Goal: Task Accomplishment & Management: Use online tool/utility

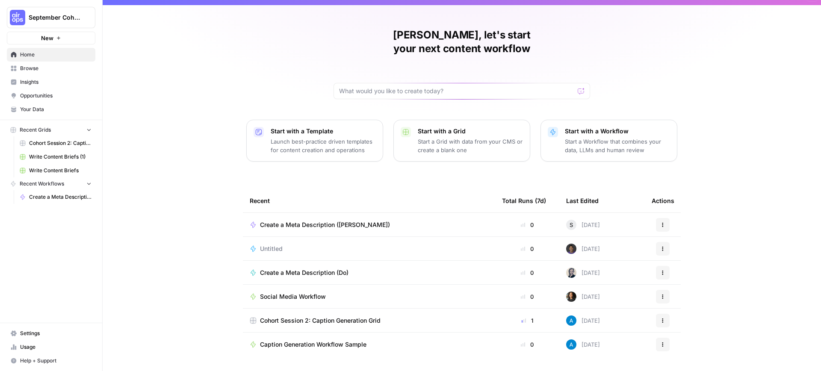
scroll to position [22, 0]
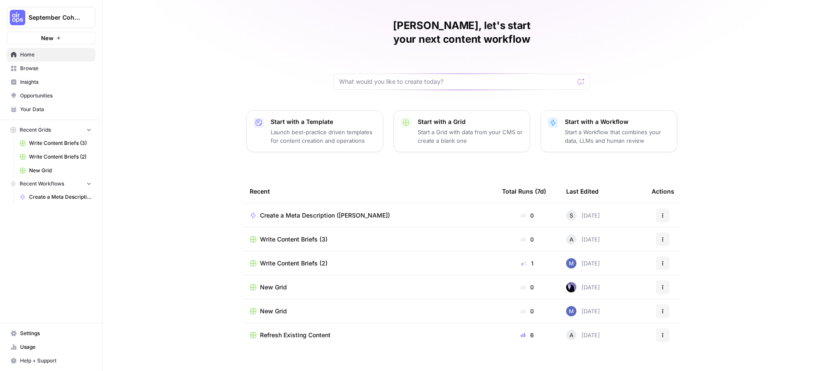
click at [662, 209] on button "Actions" at bounding box center [663, 216] width 14 height 14
click at [682, 242] on span "Delete" at bounding box center [707, 241] width 68 height 9
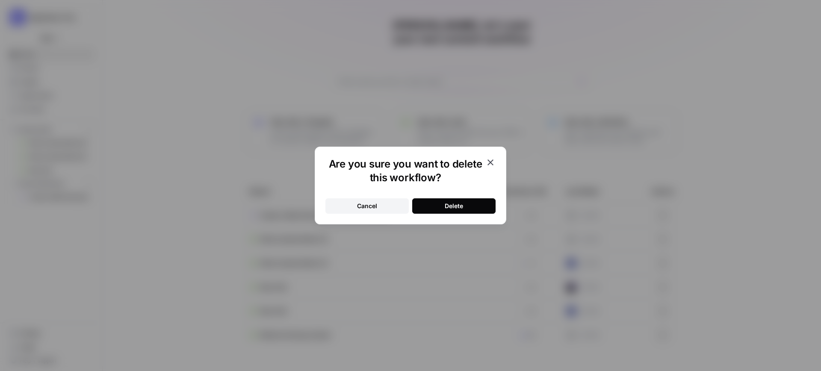
click at [452, 203] on div "Delete" at bounding box center [454, 206] width 18 height 9
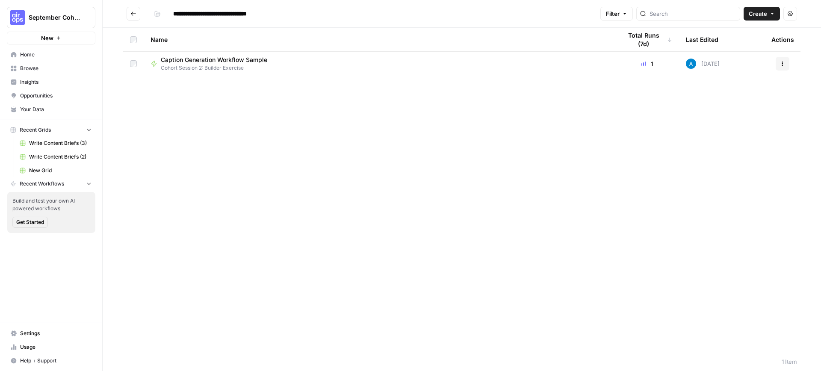
click at [363, 59] on div "Caption Generation Workflow Sample Cohort Session 2: Builder Exercise" at bounding box center [379, 64] width 457 height 16
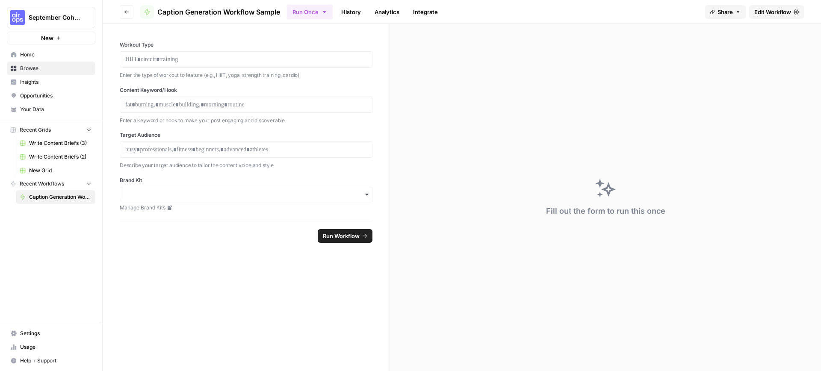
click at [130, 14] on button "Go back" at bounding box center [127, 12] width 14 height 14
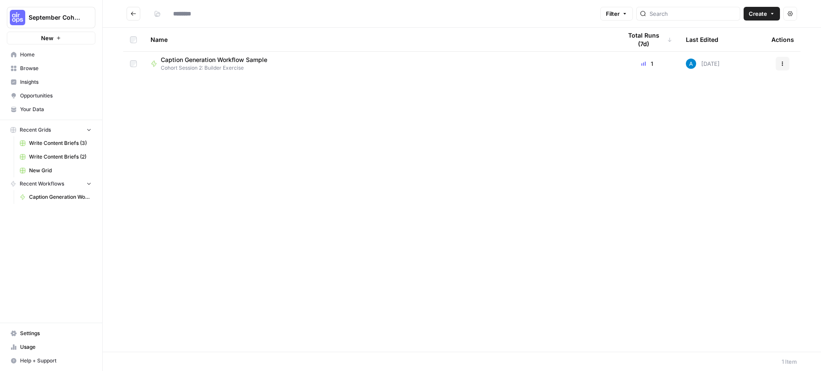
type input "**********"
click at [31, 68] on span "Browse" at bounding box center [55, 69] width 71 height 8
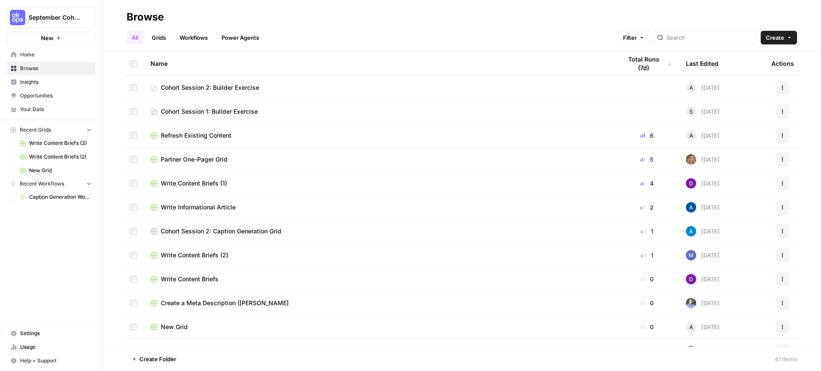
click at [324, 85] on link "Cohort Session 2: Builder Exercise" at bounding box center [379, 87] width 457 height 9
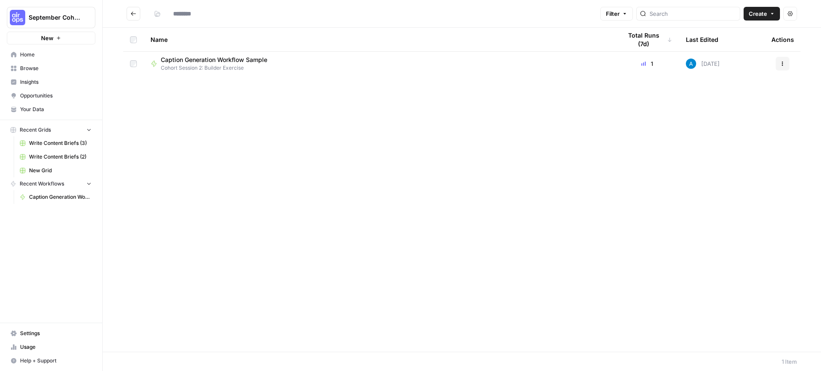
type input "**********"
click at [766, 14] on span "Create" at bounding box center [758, 13] width 18 height 9
click at [735, 46] on span "Workflow" at bounding box center [745, 45] width 48 height 9
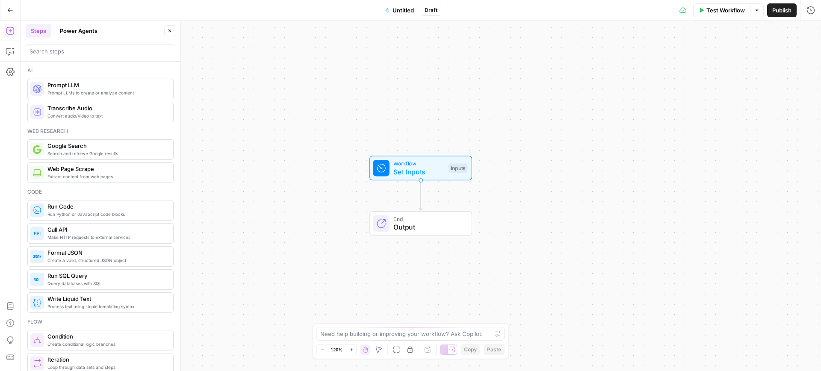
click at [404, 14] on span "Untitled" at bounding box center [403, 10] width 21 height 9
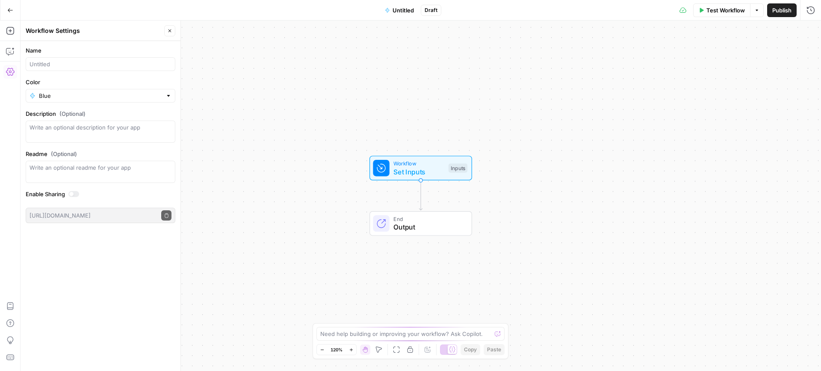
click at [65, 59] on div at bounding box center [101, 64] width 150 height 14
type input "Fitness Content Generator ([PERSON_NAME])"
click at [68, 94] on input "Color" at bounding box center [100, 95] width 123 height 9
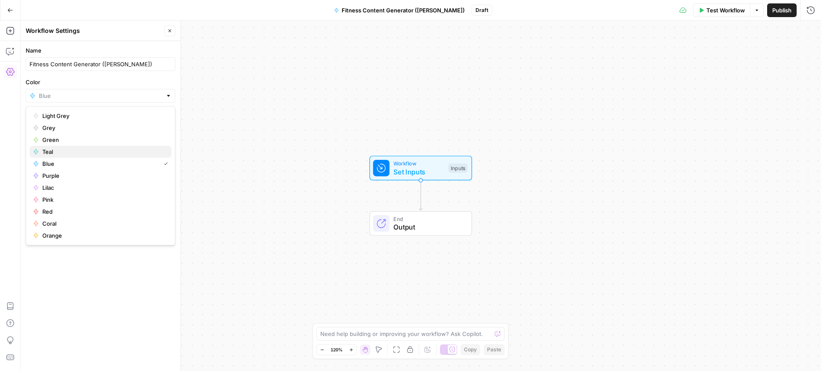
click at [68, 149] on span "Teal" at bounding box center [103, 152] width 122 height 9
type input "Teal"
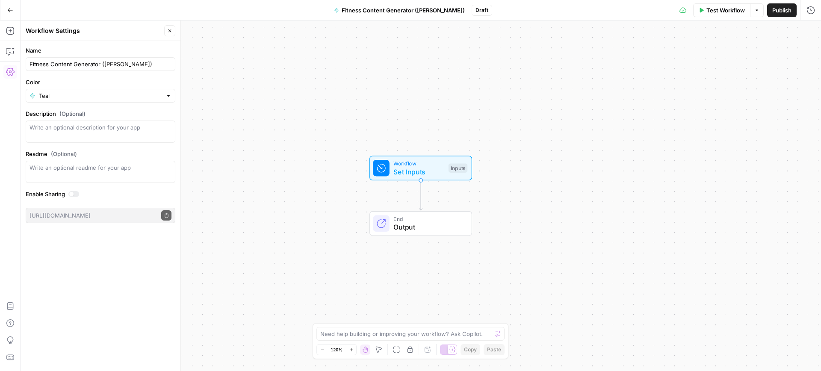
click at [778, 11] on span "Publish" at bounding box center [781, 10] width 19 height 9
click at [280, 203] on div "Workflow Set Inputs Inputs End Output" at bounding box center [421, 196] width 800 height 351
click at [168, 31] on icon "button" at bounding box center [169, 30] width 5 height 5
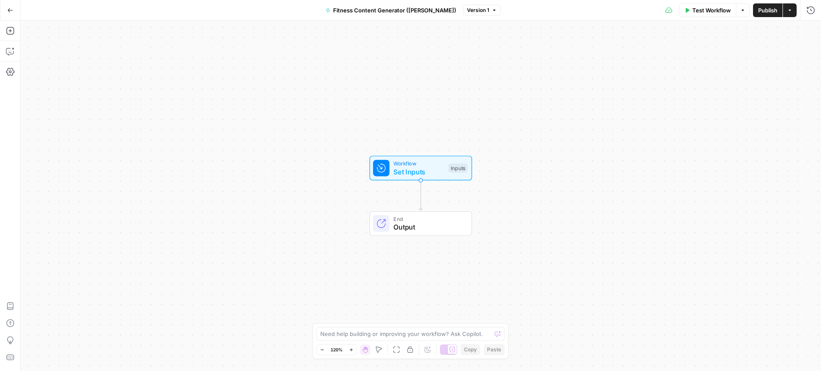
click at [7, 10] on icon "button" at bounding box center [10, 10] width 6 height 6
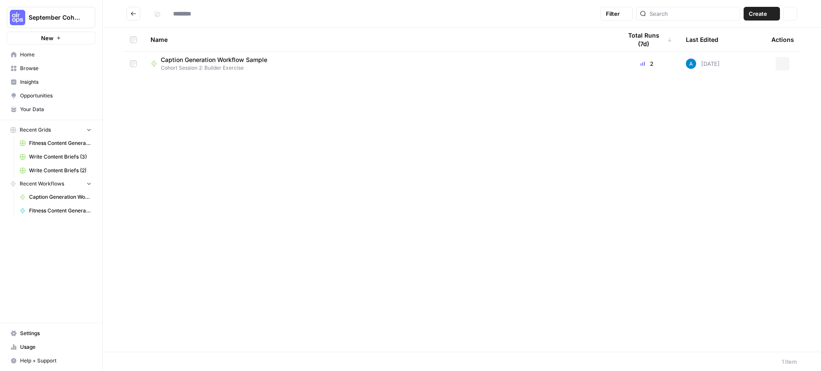
type input "**********"
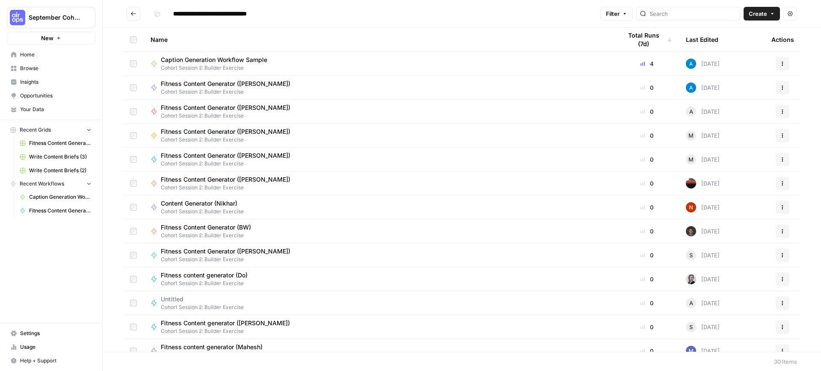
click at [24, 114] on link "Your Data" at bounding box center [51, 110] width 89 height 14
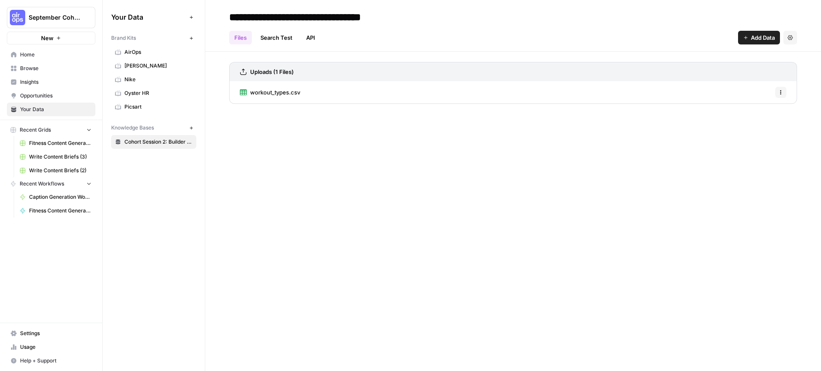
click at [724, 103] on div "workout_types.csv Options" at bounding box center [513, 92] width 568 height 22
click at [734, 94] on div "workout_types.csv Options" at bounding box center [513, 92] width 568 height 22
click at [783, 93] on button "Options" at bounding box center [780, 92] width 11 height 11
click at [488, 69] on div "Uploads (1 Files)" at bounding box center [513, 71] width 568 height 19
click at [270, 96] on span "workout_types.csv" at bounding box center [275, 92] width 50 height 9
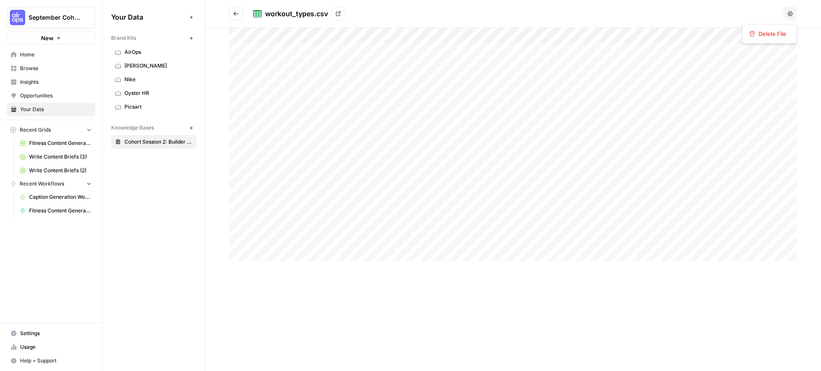
click at [788, 17] on button "Options" at bounding box center [790, 14] width 14 height 14
click at [789, 14] on icon "button" at bounding box center [790, 13] width 5 height 5
click at [337, 12] on icon at bounding box center [338, 13] width 5 height 5
click at [29, 66] on span "Browse" at bounding box center [55, 69] width 71 height 8
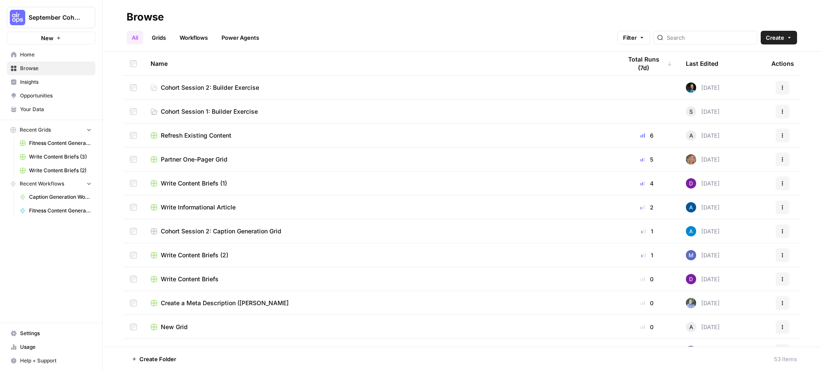
click at [336, 92] on td "Cohort Session 2: Builder Exercise" at bounding box center [379, 88] width 471 height 24
click at [236, 86] on span "Cohort Session 2: Builder Exercise" at bounding box center [210, 87] width 98 height 9
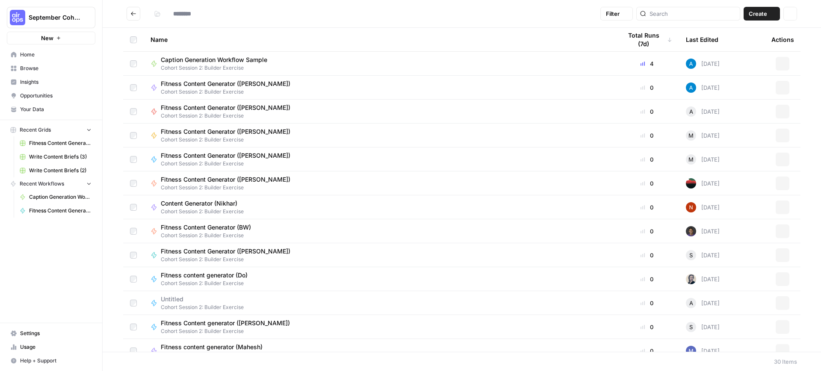
type input "**********"
click at [773, 16] on button "Create" at bounding box center [762, 14] width 36 height 14
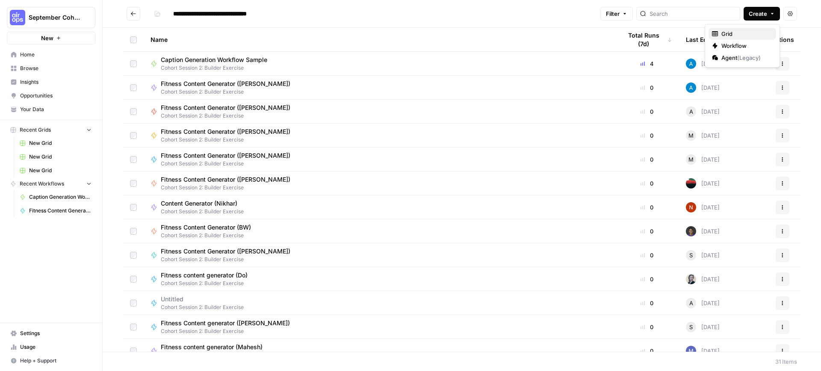
click at [744, 32] on span "Grid" at bounding box center [745, 34] width 48 height 9
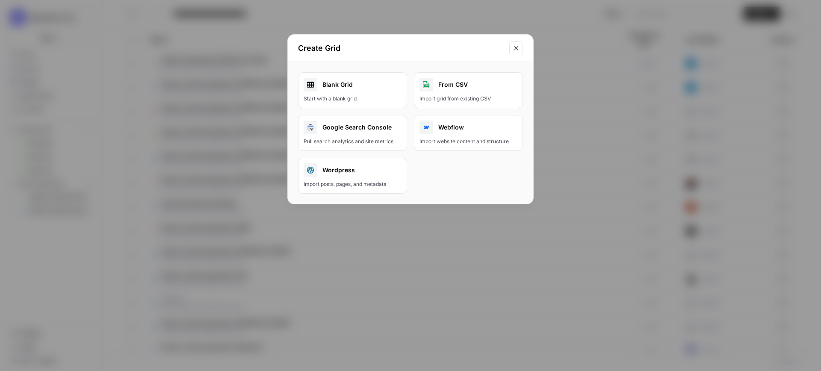
click at [364, 92] on link "Blank Grid Start with a blank grid" at bounding box center [352, 90] width 109 height 36
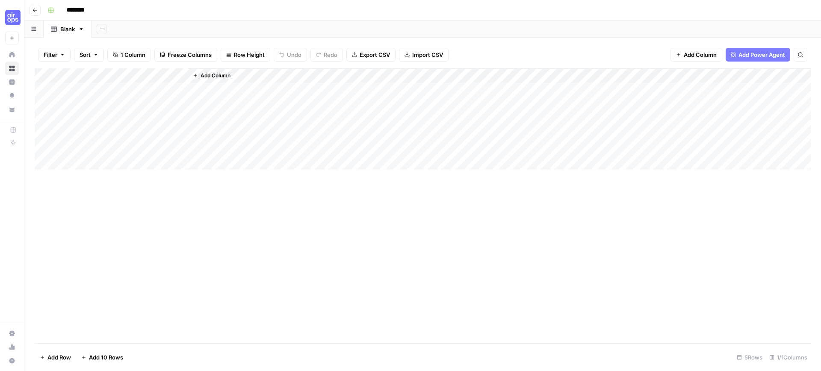
click at [82, 14] on input "********" at bounding box center [87, 10] width 48 height 14
type input "**********"
click at [60, 209] on div "Add Column" at bounding box center [423, 205] width 776 height 275
click at [418, 56] on span "Import CSV" at bounding box center [427, 54] width 31 height 9
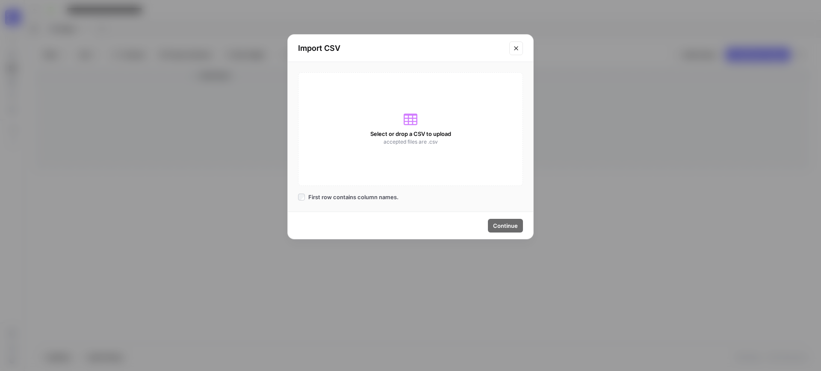
click at [414, 121] on icon at bounding box center [411, 119] width 14 height 14
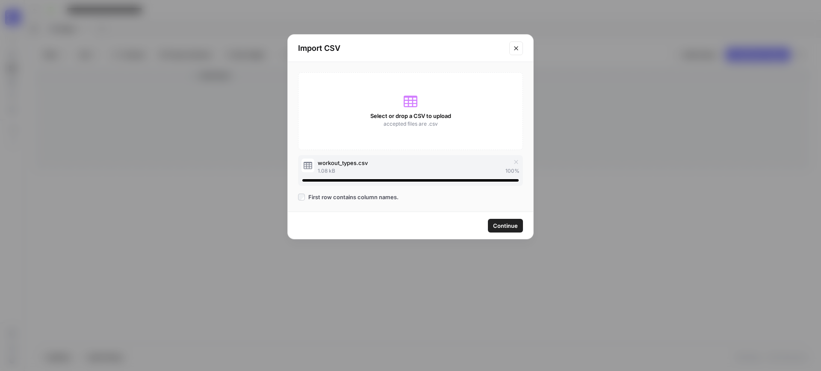
click at [500, 229] on span "Continue" at bounding box center [505, 225] width 25 height 9
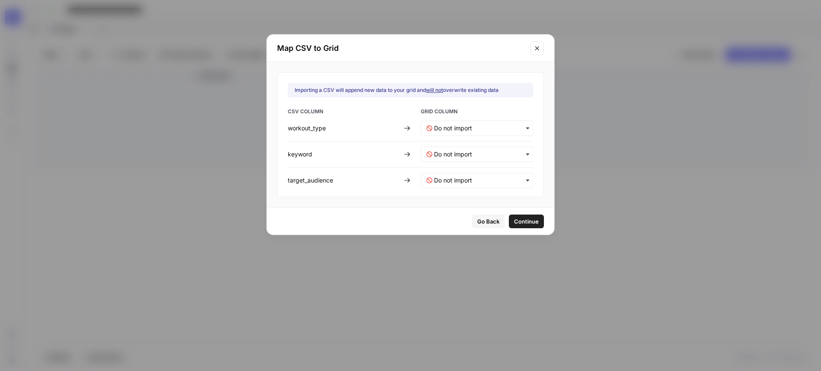
click at [433, 131] on div "button" at bounding box center [477, 128] width 112 height 15
click at [451, 165] on span "Create new column" at bounding box center [457, 166] width 47 height 8
click at [475, 150] on input "text" at bounding box center [481, 154] width 94 height 9
click at [474, 190] on span "Create new column" at bounding box center [457, 193] width 47 height 8
click at [472, 181] on input "text" at bounding box center [481, 180] width 94 height 9
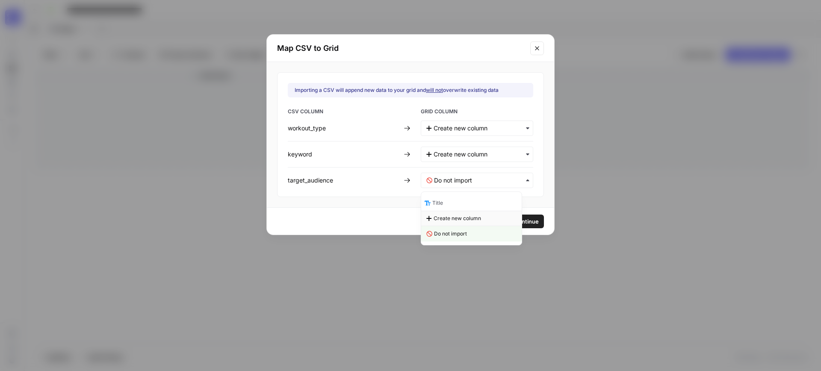
click at [463, 222] on div "Create new column" at bounding box center [471, 218] width 100 height 15
click at [516, 220] on span "Continue" at bounding box center [526, 221] width 25 height 9
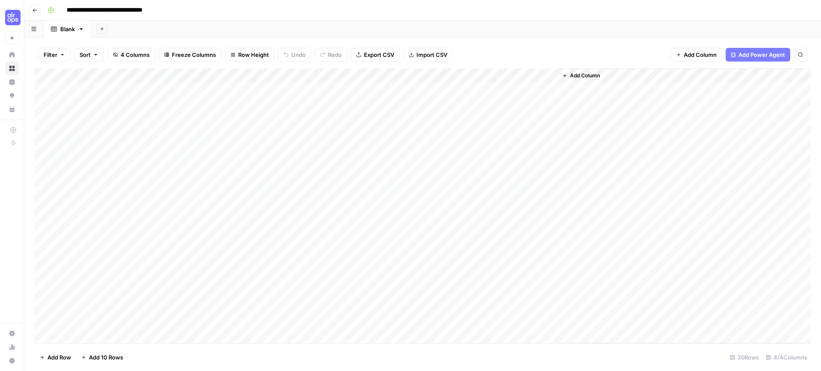
click at [49, 89] on div "Add Column" at bounding box center [423, 205] width 776 height 275
click at [46, 102] on div "Add Column" at bounding box center [423, 205] width 776 height 275
click at [44, 119] on div "Add Column" at bounding box center [423, 205] width 776 height 275
click at [43, 134] on div "Add Column" at bounding box center [423, 205] width 776 height 275
click at [44, 147] on div "Add Column" at bounding box center [423, 205] width 776 height 275
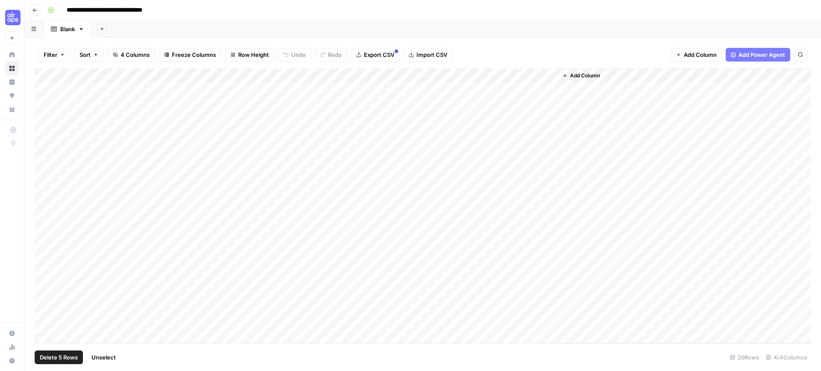
click at [42, 356] on span "Delete 5 Rows" at bounding box center [59, 357] width 38 height 9
click at [380, 97] on span "Delete" at bounding box center [380, 98] width 18 height 9
click at [94, 75] on div "Add Column" at bounding box center [423, 191] width 776 height 246
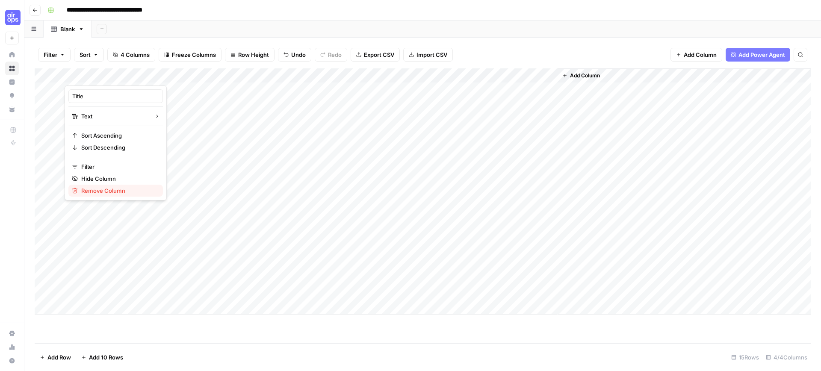
click at [95, 190] on span "Remove Column" at bounding box center [118, 190] width 75 height 9
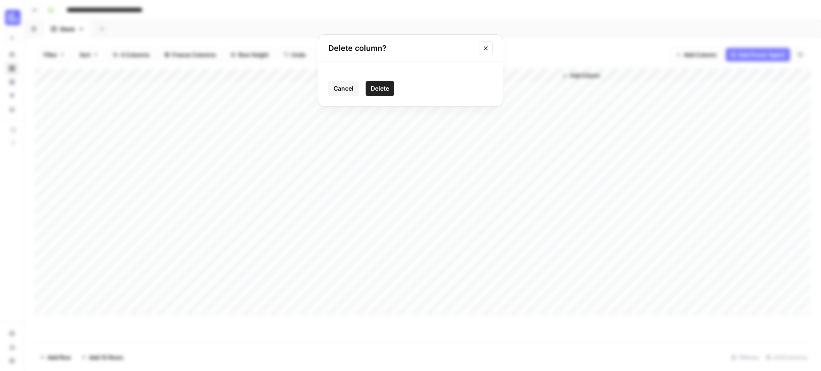
click at [378, 89] on span "Delete" at bounding box center [380, 88] width 18 height 9
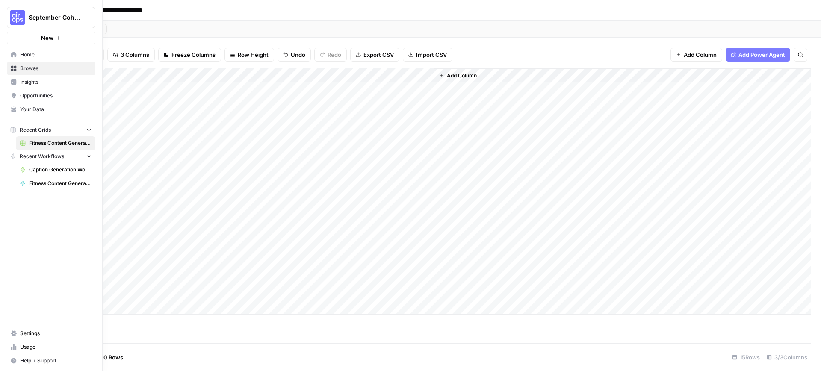
click at [34, 70] on span "Browse" at bounding box center [55, 69] width 71 height 8
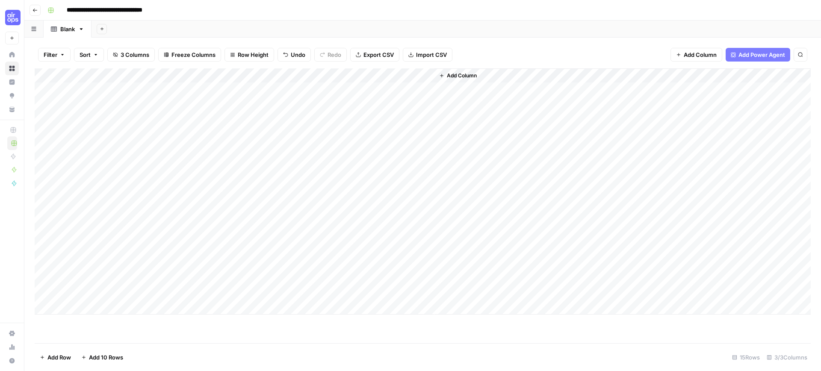
click at [468, 72] on span "Add Column" at bounding box center [462, 76] width 30 height 8
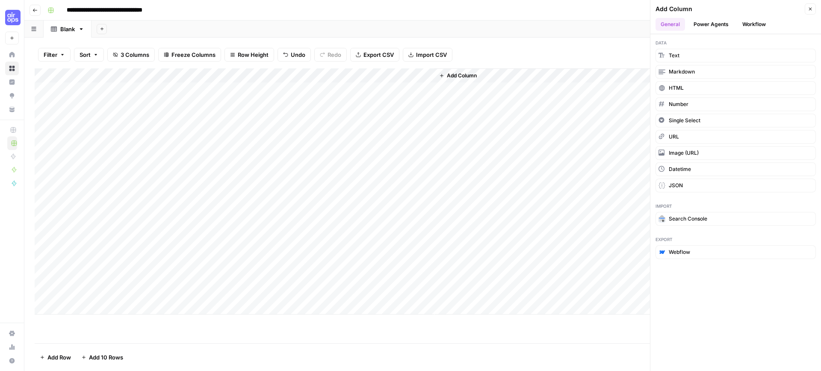
click at [754, 24] on button "Workflow" at bounding box center [754, 24] width 34 height 13
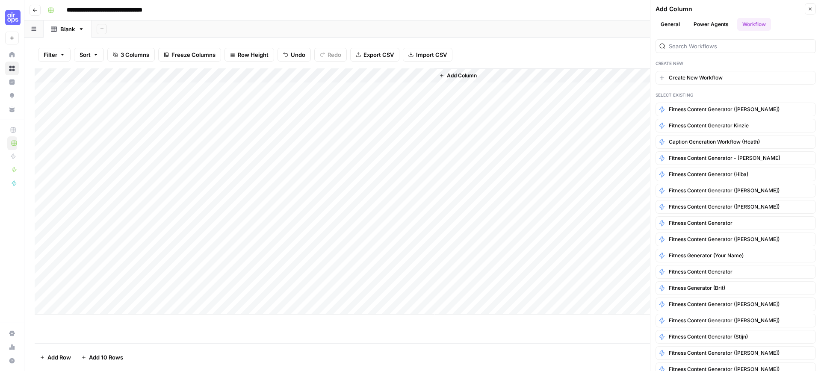
click at [723, 54] on div "Create New Create New Workflow Select Existing Fitness content generator ([PERS…" at bounding box center [735, 202] width 171 height 337
click at [722, 46] on input "search" at bounding box center [740, 46] width 143 height 9
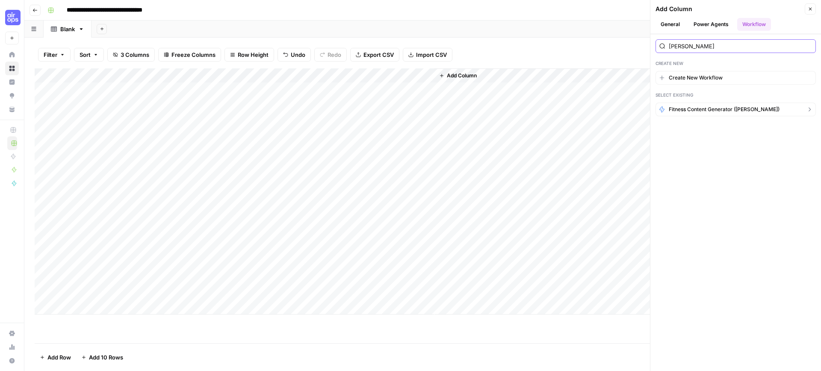
type input "[PERSON_NAME]"
click at [733, 111] on span "Fitness Content Generator ([PERSON_NAME])" at bounding box center [724, 110] width 111 height 8
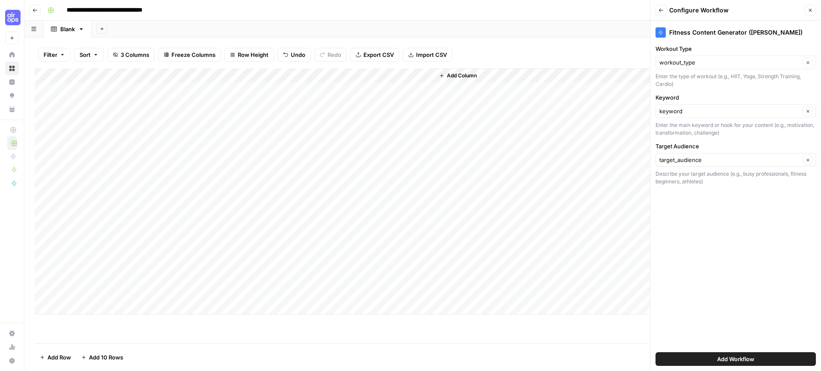
click at [695, 356] on button "Add Workflow" at bounding box center [735, 359] width 160 height 14
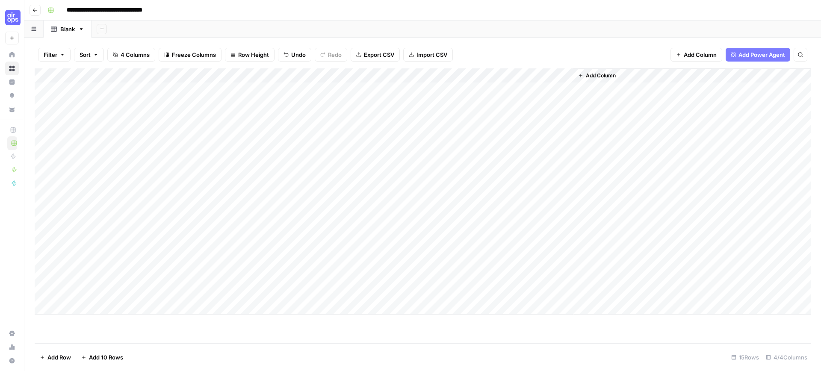
click at [504, 89] on div "Add Column" at bounding box center [423, 191] width 776 height 246
drag, startPoint x: 650, startPoint y: 77, endPoint x: 771, endPoint y: 66, distance: 121.4
click at [771, 66] on div "Filter Sort 5 Columns Freeze Columns Row Height Undo Redo Export CSV Import CSV…" at bounding box center [422, 204] width 797 height 333
drag, startPoint x: 650, startPoint y: 76, endPoint x: 769, endPoint y: 68, distance: 119.2
click at [769, 68] on div "Filter Sort 5 Columns Freeze Columns Row Height Undo Redo Export CSV Import CSV…" at bounding box center [422, 204] width 797 height 333
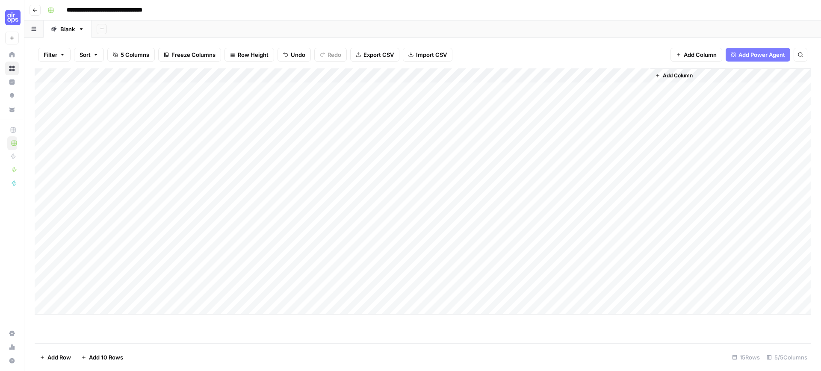
click at [530, 59] on div "Filter Sort 5 Columns Freeze Columns Row Height Undo Redo Export CSV Import CSV…" at bounding box center [423, 54] width 776 height 27
click at [553, 89] on div "Add Column" at bounding box center [423, 191] width 776 height 246
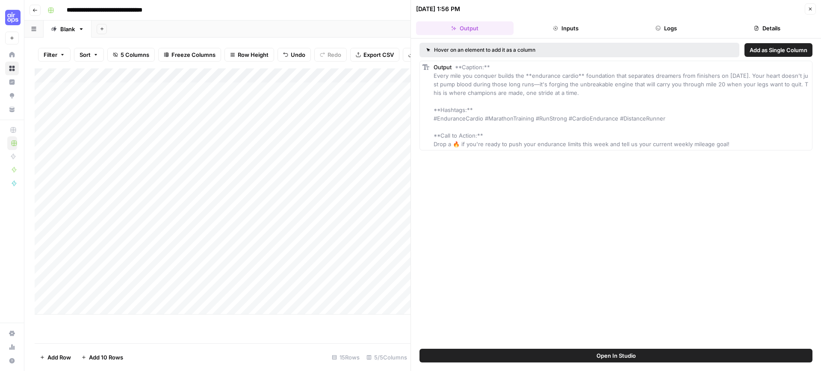
click at [664, 31] on button "Logs" at bounding box center [666, 28] width 97 height 14
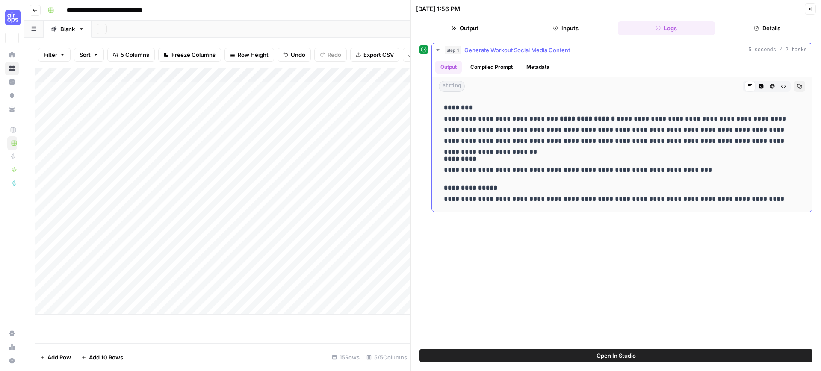
click at [490, 64] on button "Compiled Prompt" at bounding box center [491, 67] width 53 height 13
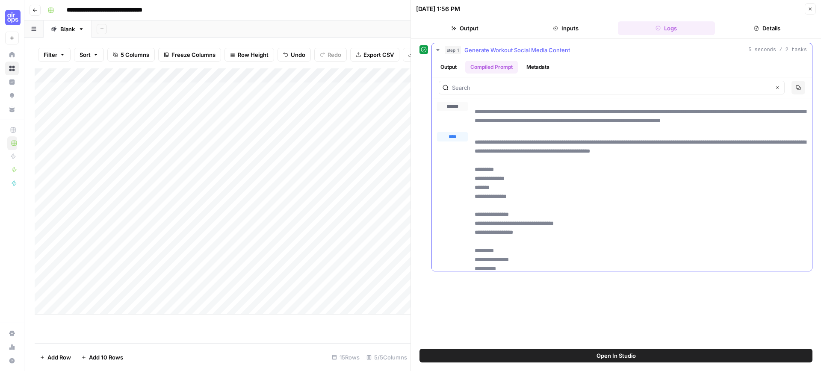
click at [547, 65] on button "Metadata" at bounding box center [537, 67] width 33 height 13
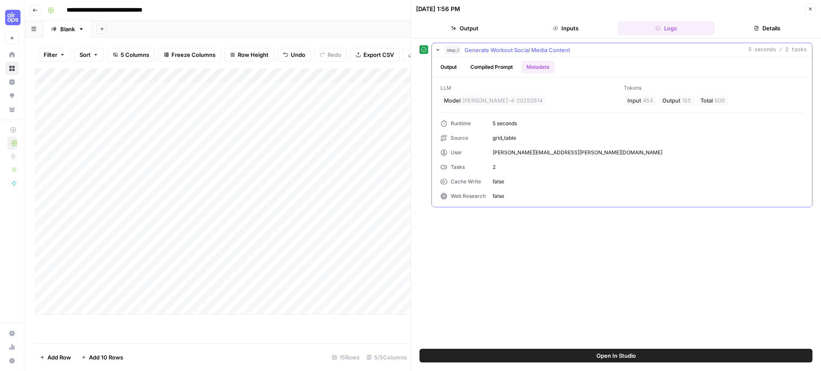
click at [449, 68] on button "Output" at bounding box center [448, 67] width 27 height 13
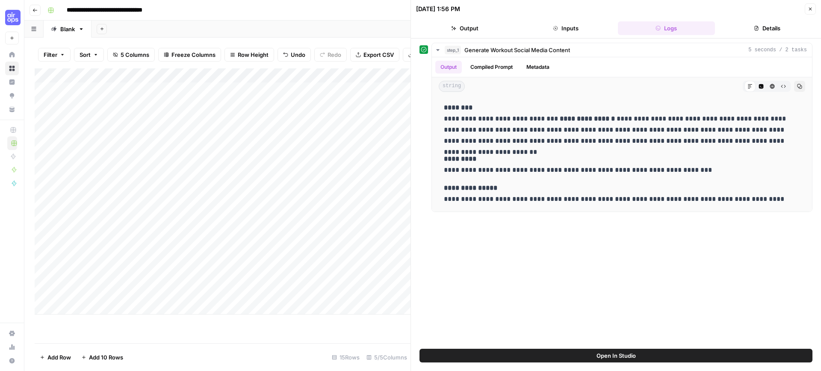
click at [575, 28] on button "Inputs" at bounding box center [565, 28] width 97 height 14
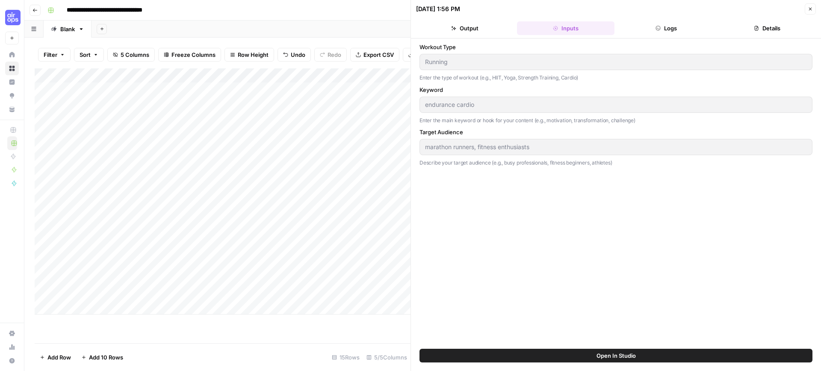
click at [780, 30] on button "Details" at bounding box center [766, 28] width 97 height 14
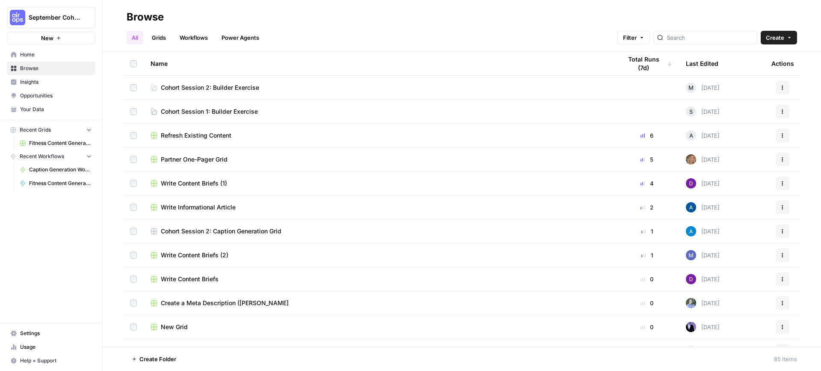
click at [314, 84] on link "Cohort Session 2: Builder Exercise" at bounding box center [379, 87] width 457 height 9
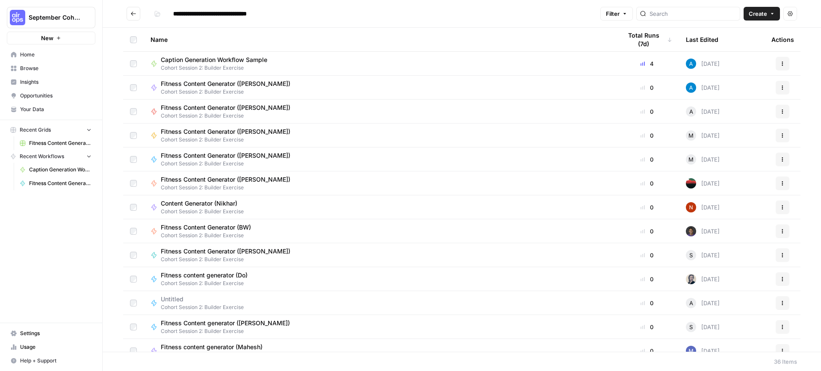
click at [319, 251] on div "Fitness Content Generator (Shannon) Cohort Session 2: Builder Exercise" at bounding box center [379, 255] width 457 height 16
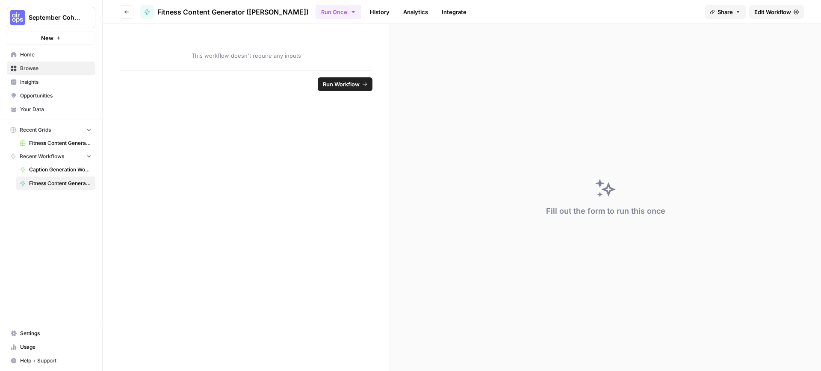
click at [777, 14] on span "Edit Workflow" at bounding box center [772, 12] width 37 height 9
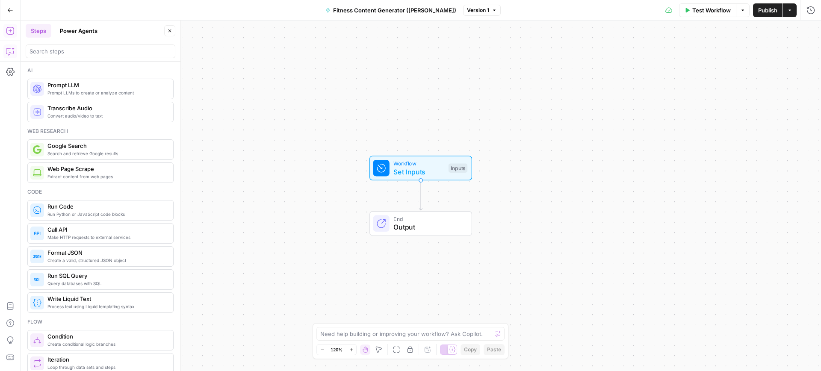
click at [9, 49] on icon "button" at bounding box center [10, 51] width 9 height 9
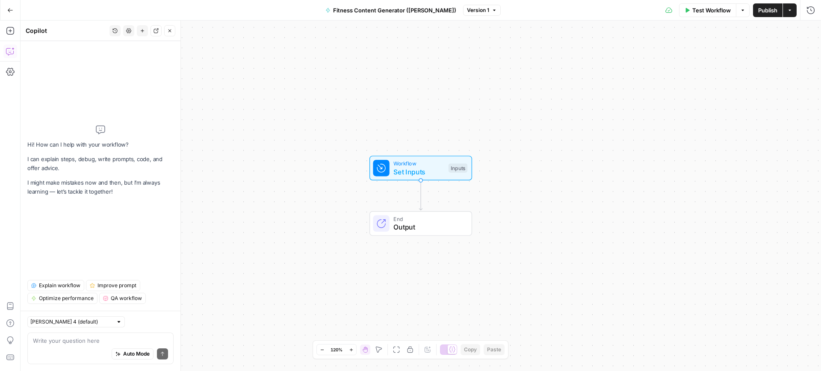
click at [62, 343] on textarea at bounding box center [100, 340] width 135 height 9
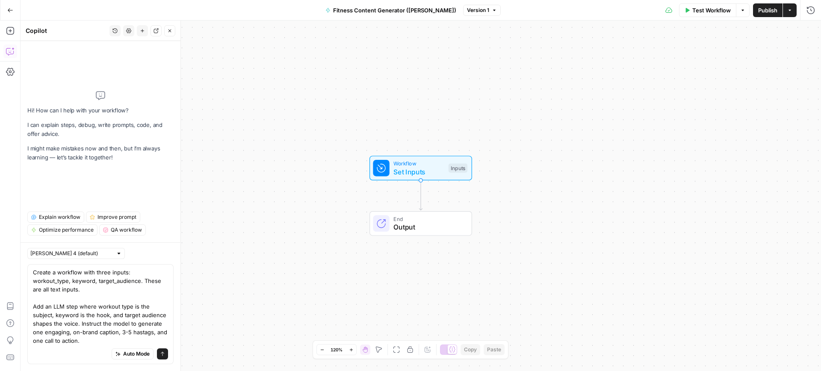
click at [139, 332] on textarea "Create a workflow with three inputs: workout_type, keyword, target_audience. Th…" at bounding box center [100, 306] width 135 height 77
click at [109, 339] on textarea "Create a workflow with three inputs: workout_type, keyword, target_audience. Th…" at bounding box center [100, 306] width 135 height 77
type textarea "Create a workflow with three inputs: workout_type, keyword, target_audience. Th…"
click at [165, 353] on icon "submit" at bounding box center [162, 353] width 5 height 5
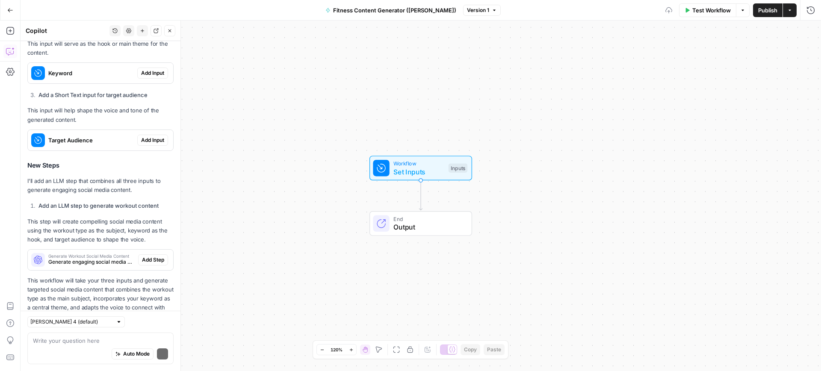
scroll to position [413, 0]
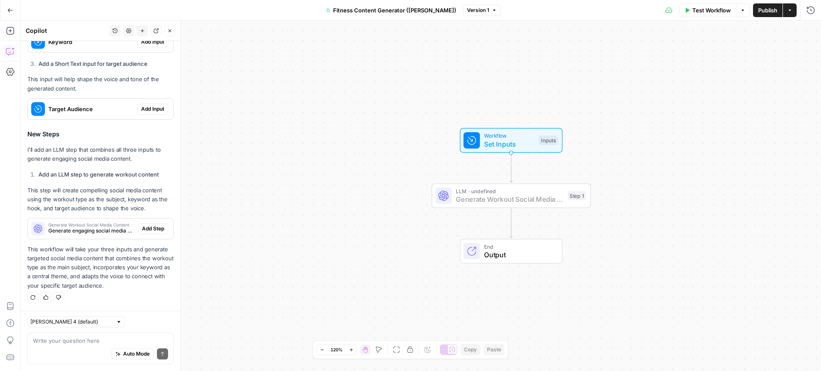
click at [160, 231] on span "Add Step" at bounding box center [153, 229] width 22 height 8
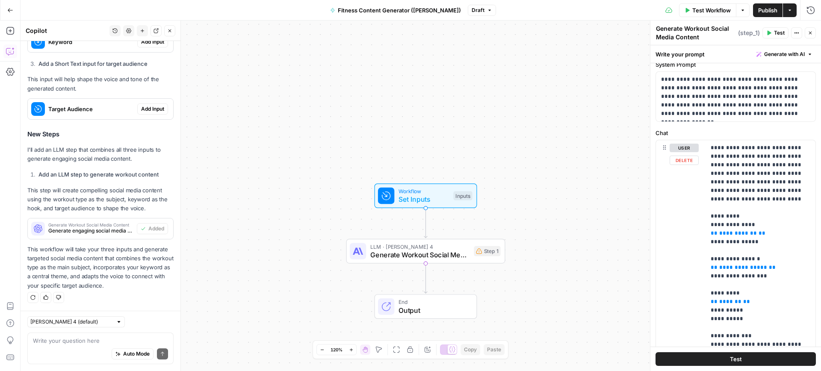
scroll to position [0, 0]
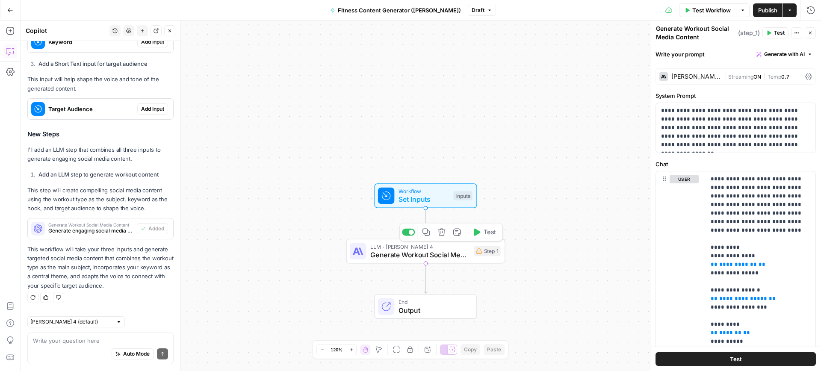
click at [480, 256] on div "LLM · Claude Sonnet 4 Generate Workout Social Media Content Step 1 Copy step De…" at bounding box center [425, 251] width 151 height 18
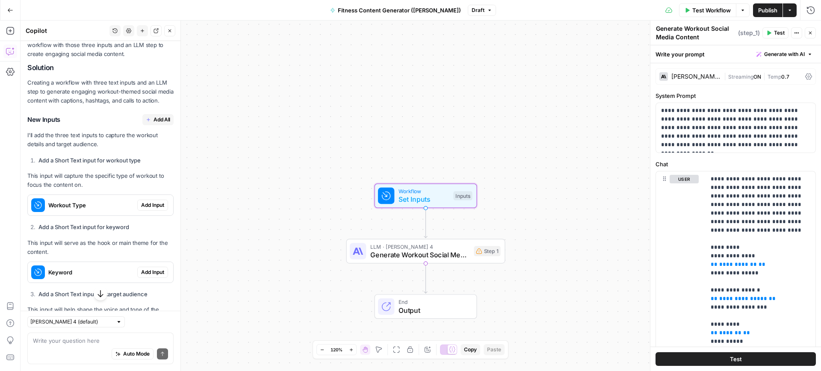
scroll to position [195, 0]
click at [162, 121] on span "Add All" at bounding box center [161, 120] width 17 height 8
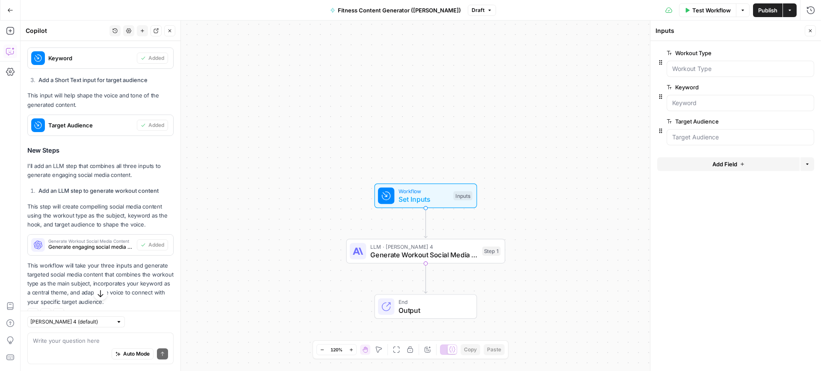
scroll to position [426, 0]
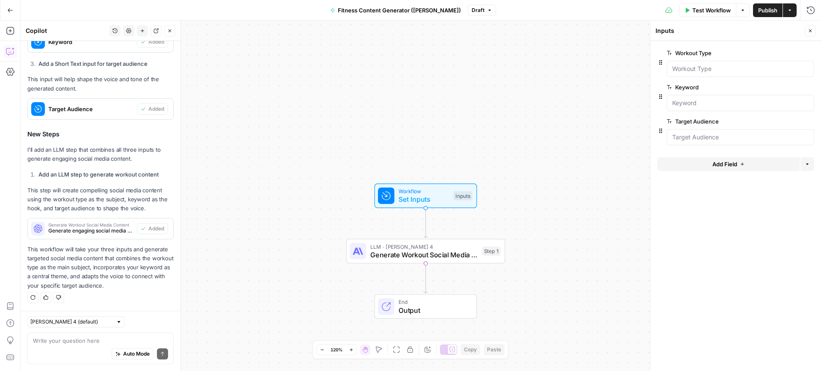
click at [434, 203] on span "Set Inputs" at bounding box center [423, 199] width 51 height 10
click at [432, 248] on span "LLM · Claude Sonnet 4" at bounding box center [424, 246] width 108 height 8
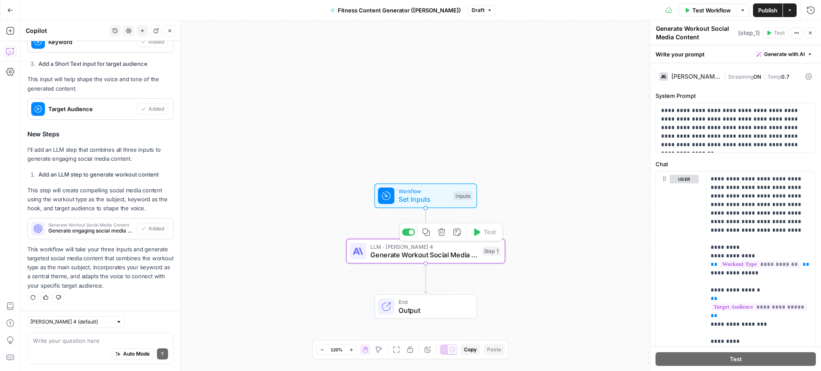
click at [442, 196] on span "Set Inputs" at bounding box center [423, 199] width 51 height 10
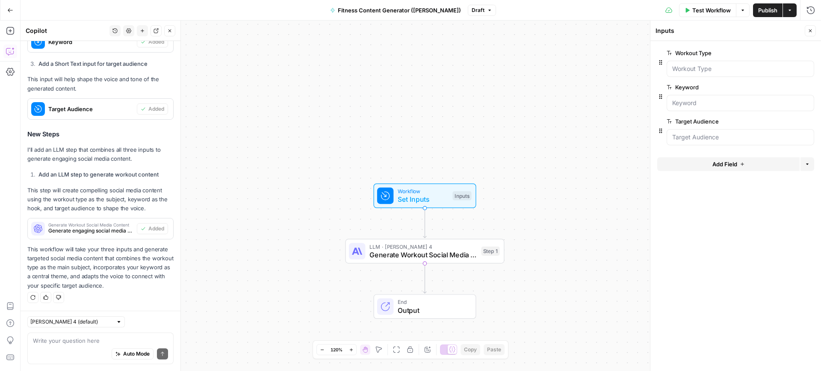
click at [425, 258] on span "Generate Workout Social Media Content" at bounding box center [423, 255] width 108 height 10
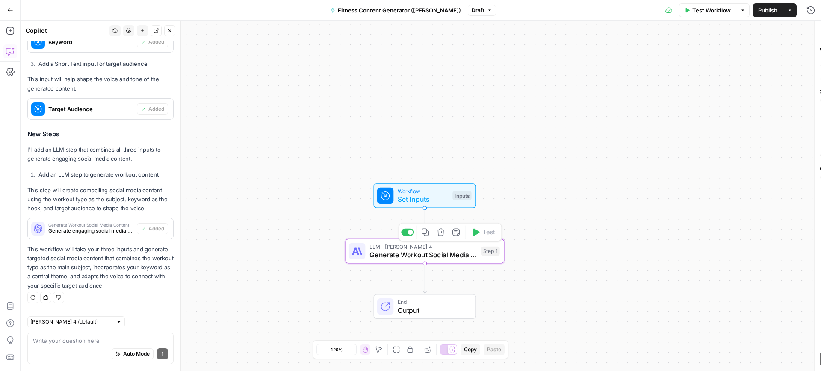
type textarea "Generate Workout Social Media Content"
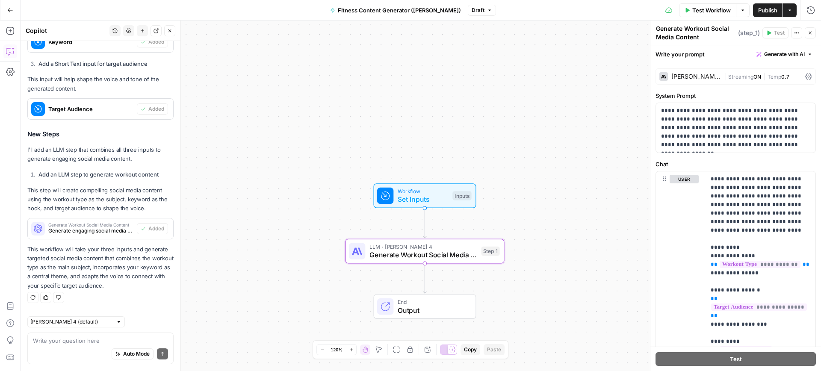
click at [706, 8] on span "Test Workflow" at bounding box center [711, 10] width 38 height 9
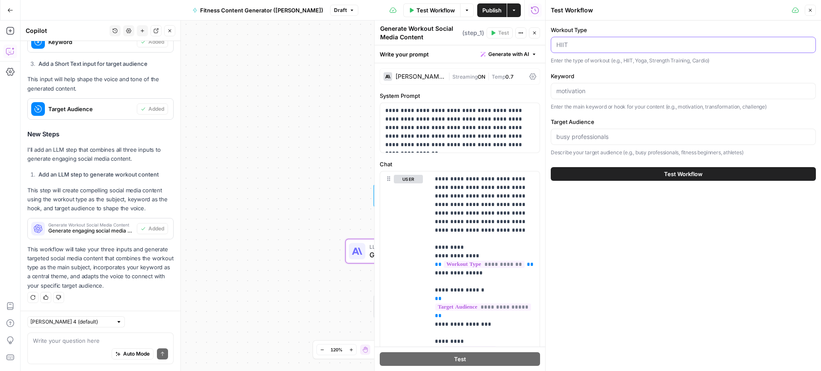
click at [575, 43] on input "Workout Type" at bounding box center [683, 45] width 254 height 9
type input "H"
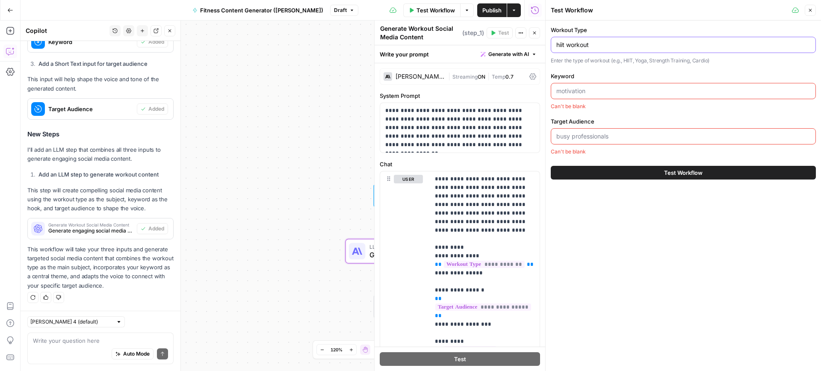
type input "hiit workout"
type input "morning movitation"
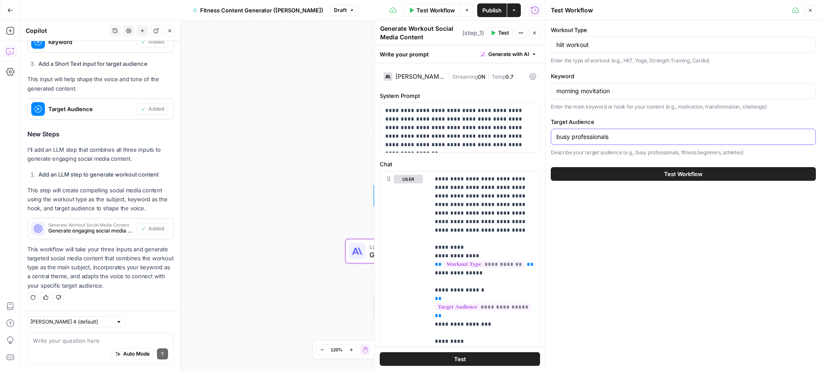
type input "busy professionals"
click at [691, 170] on span "Test Workflow" at bounding box center [683, 174] width 38 height 9
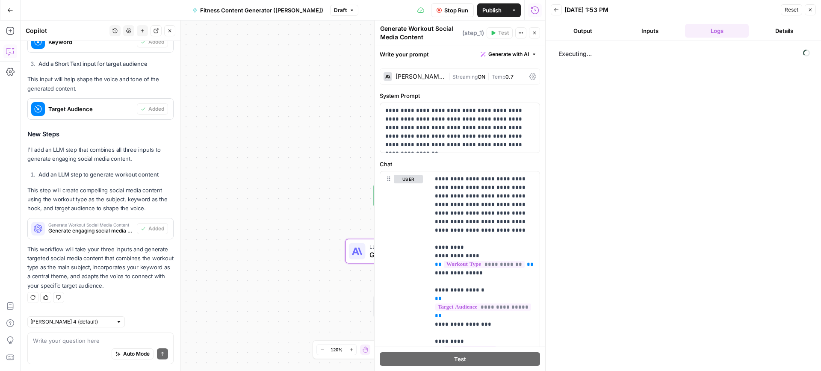
click at [650, 29] on button "Inputs" at bounding box center [650, 31] width 64 height 14
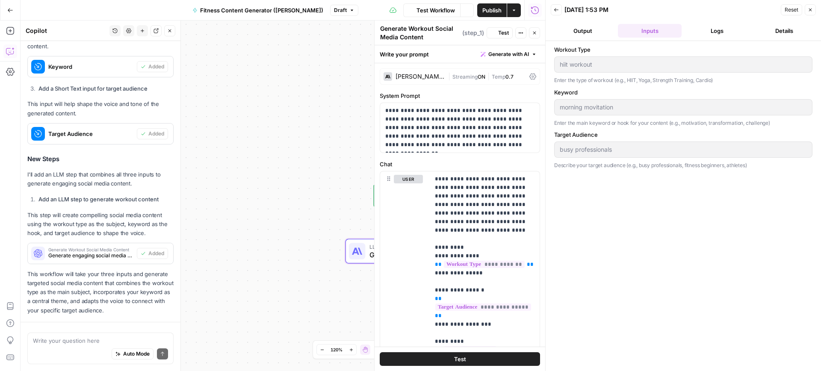
scroll to position [426, 0]
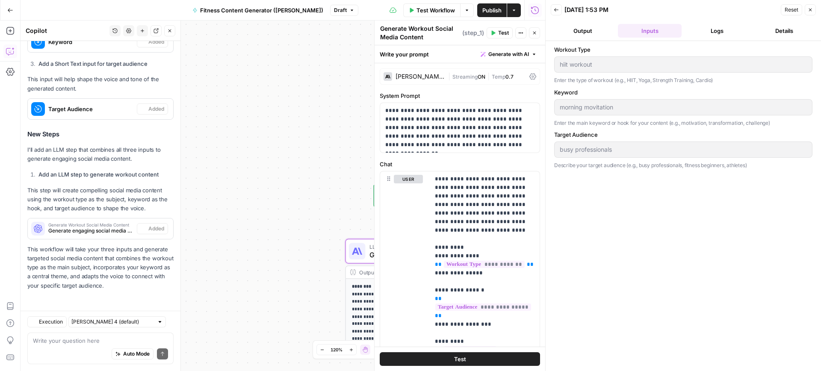
click at [723, 30] on button "Logs" at bounding box center [717, 31] width 64 height 14
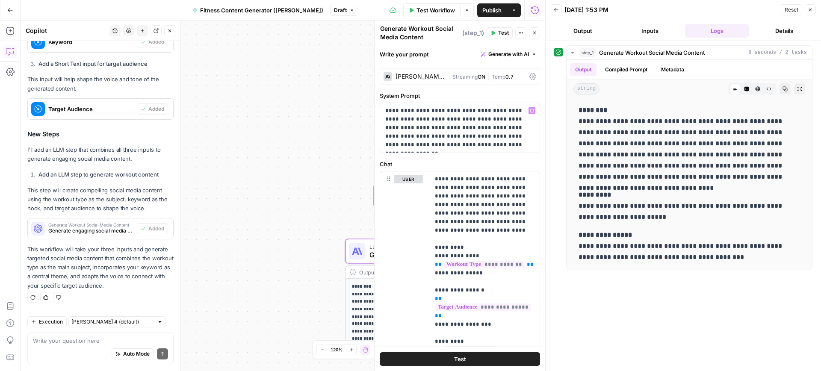
click at [339, 118] on div "**********" at bounding box center [283, 196] width 525 height 351
click at [493, 7] on span "Publish" at bounding box center [491, 10] width 19 height 9
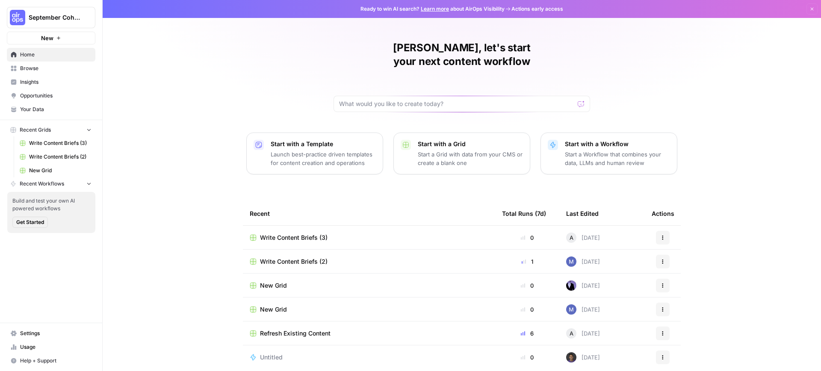
scroll to position [22, 0]
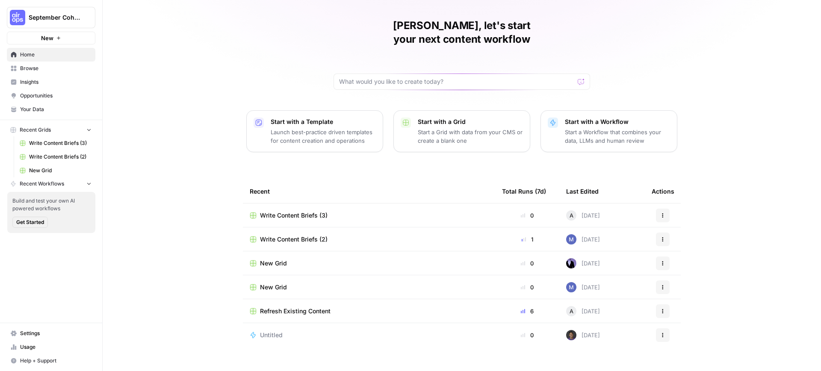
click at [35, 56] on span "Home" at bounding box center [55, 55] width 71 height 8
